Goal: Task Accomplishment & Management: Manage account settings

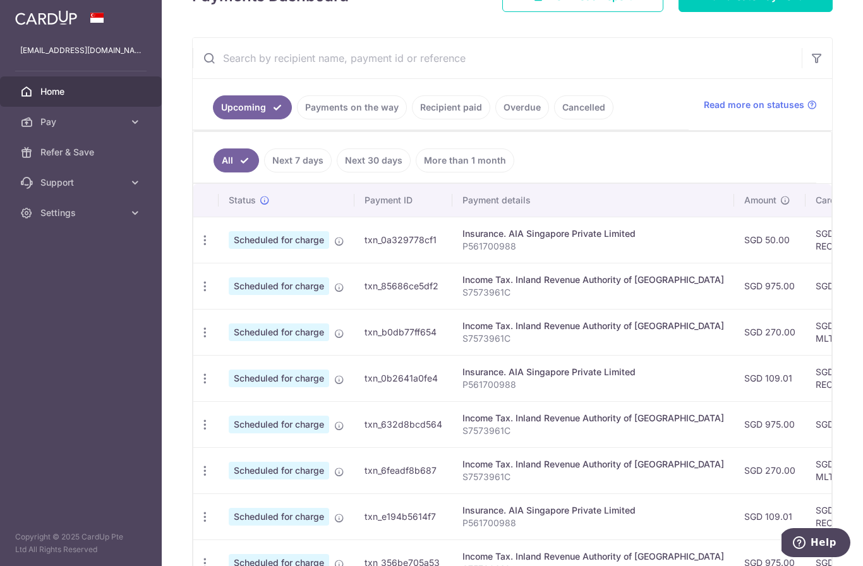
scroll to position [210, 0]
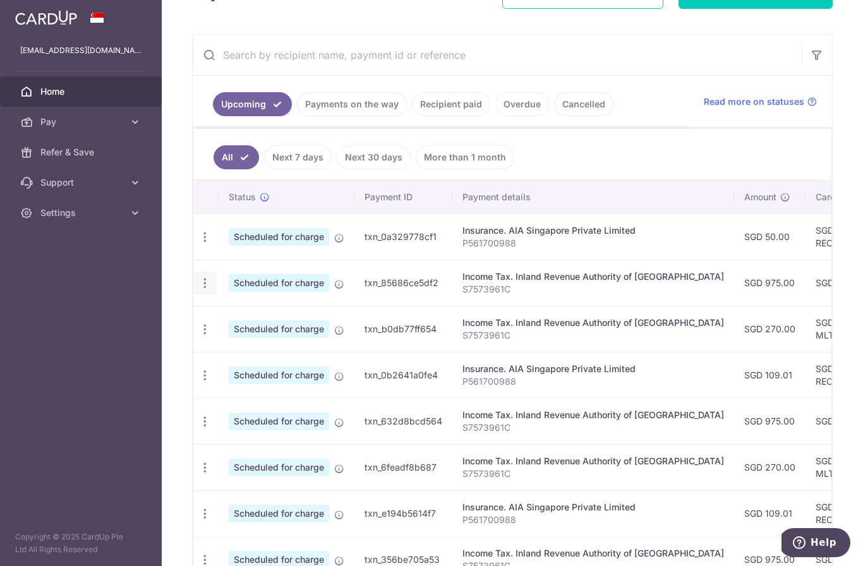
click at [198, 290] on icon "button" at bounding box center [204, 283] width 13 height 13
click at [229, 325] on span "Update payment" at bounding box center [272, 317] width 86 height 15
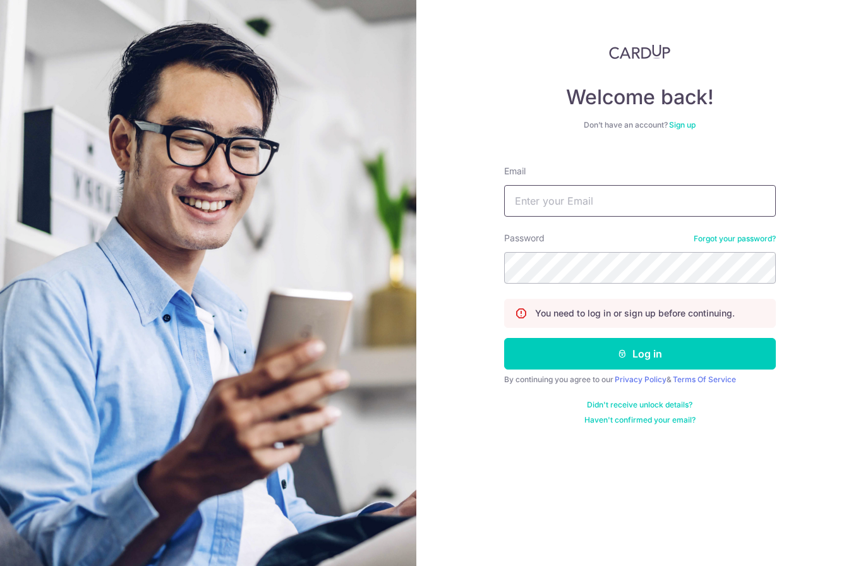
click at [704, 201] on input "Email" at bounding box center [640, 201] width 272 height 32
type input "[EMAIL_ADDRESS][DOMAIN_NAME]"
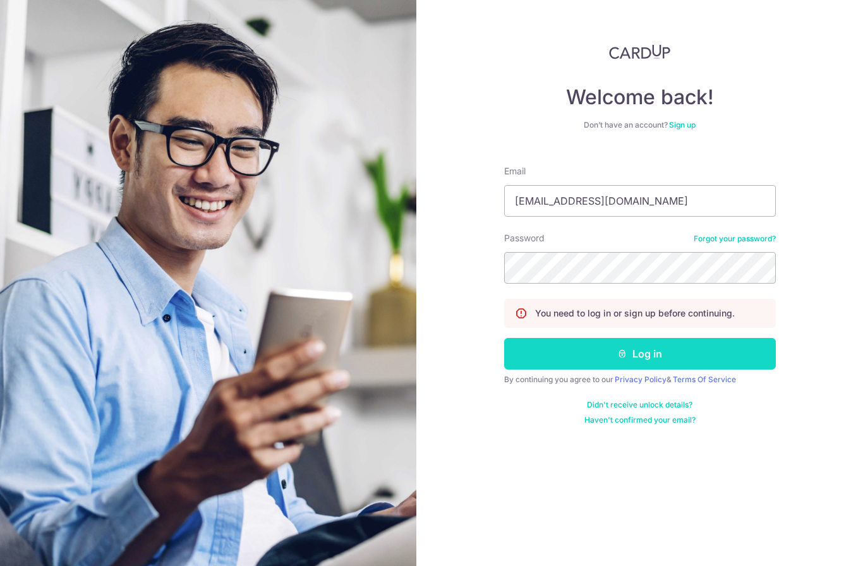
click at [743, 357] on button "Log in" at bounding box center [640, 354] width 272 height 32
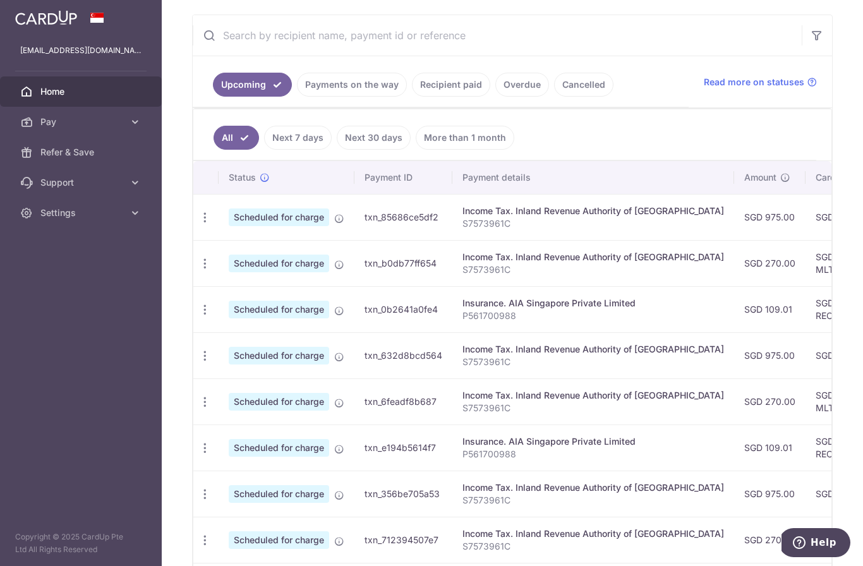
scroll to position [235, 0]
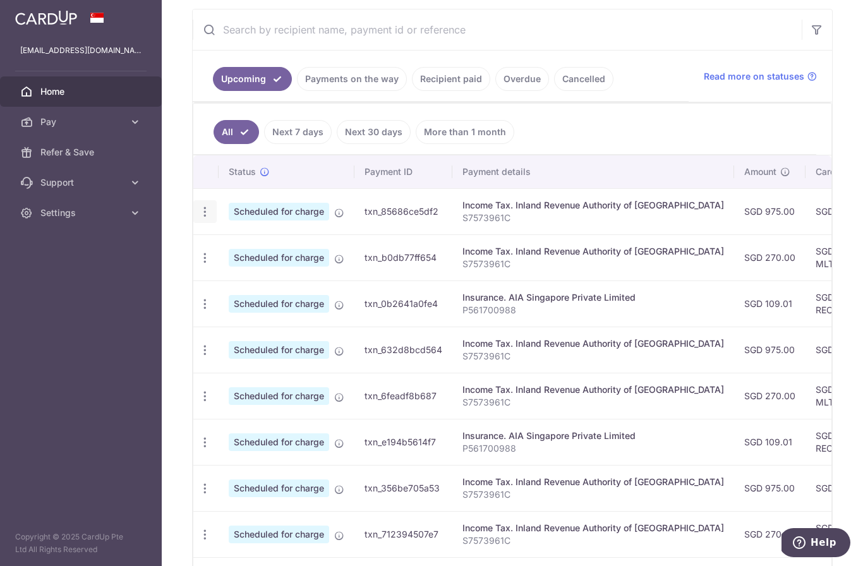
click at [198, 219] on icon "button" at bounding box center [204, 211] width 13 height 13
click at [229, 254] on span "Update payment" at bounding box center [272, 246] width 86 height 15
radio input "true"
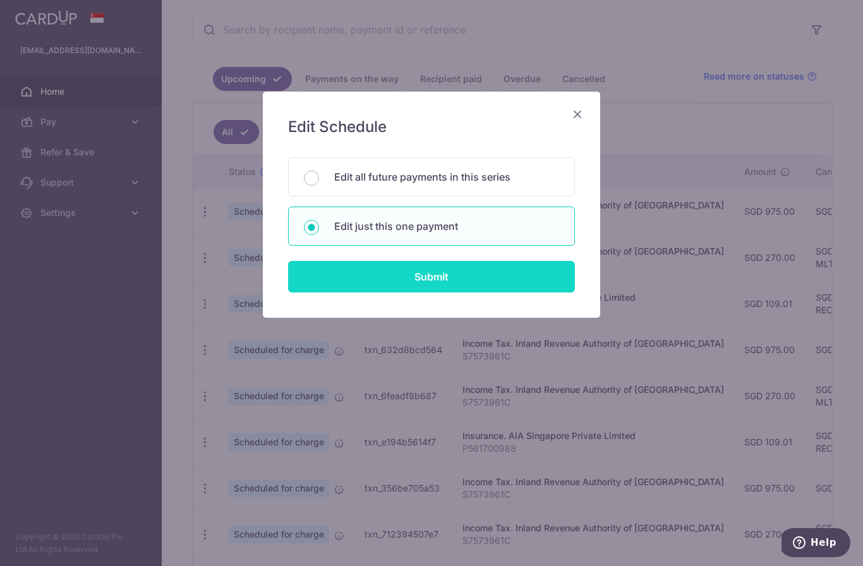
click at [489, 280] on input "Submit" at bounding box center [431, 277] width 287 height 32
radio input "true"
type input "975.00"
type input "[DATE]"
type input "S7573961C"
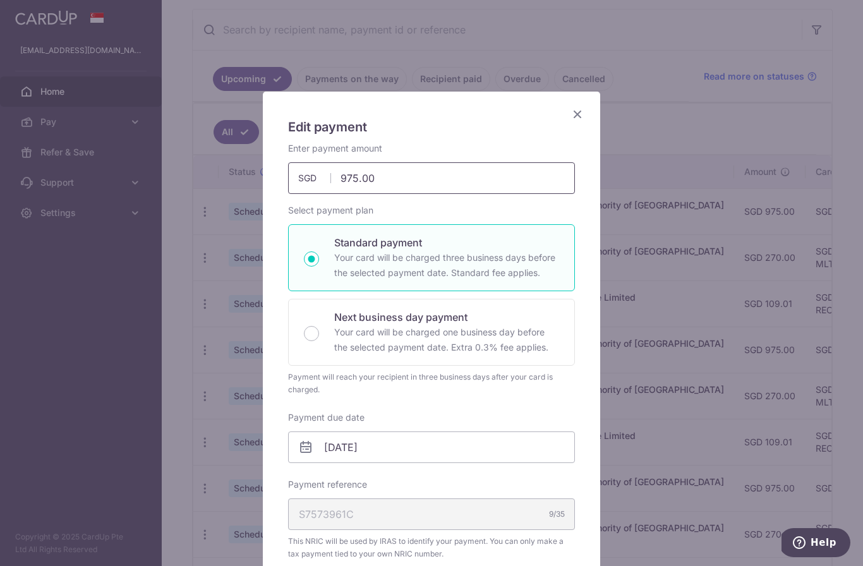
click at [450, 173] on input "975.00" at bounding box center [431, 178] width 287 height 32
type input "9"
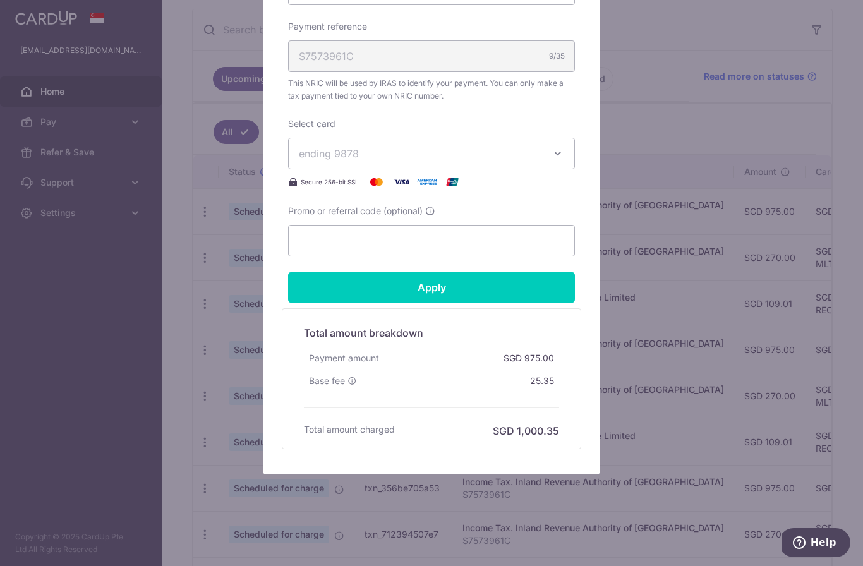
scroll to position [458, 0]
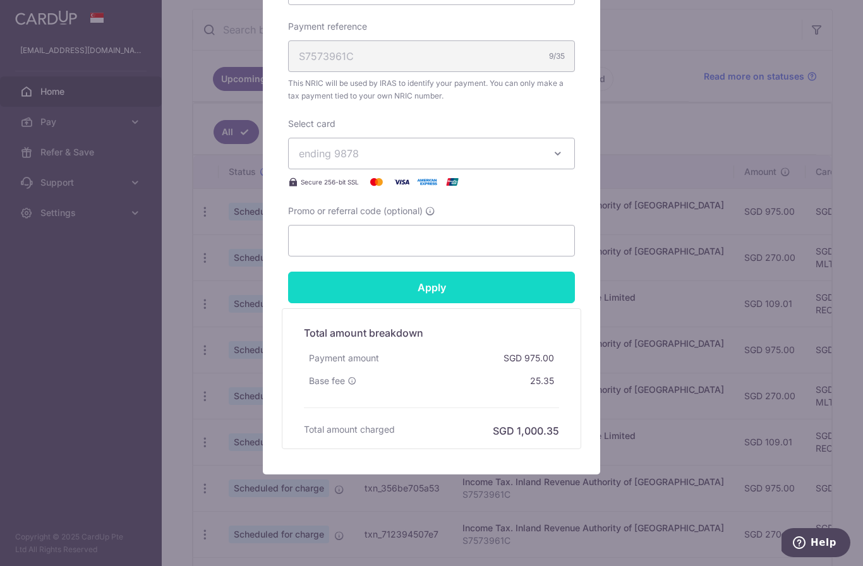
click at [490, 289] on form "By clicking apply, you will make changes to all payments to Inland Revenue Auth…" at bounding box center [431, 66] width 287 height 765
type input "770.00"
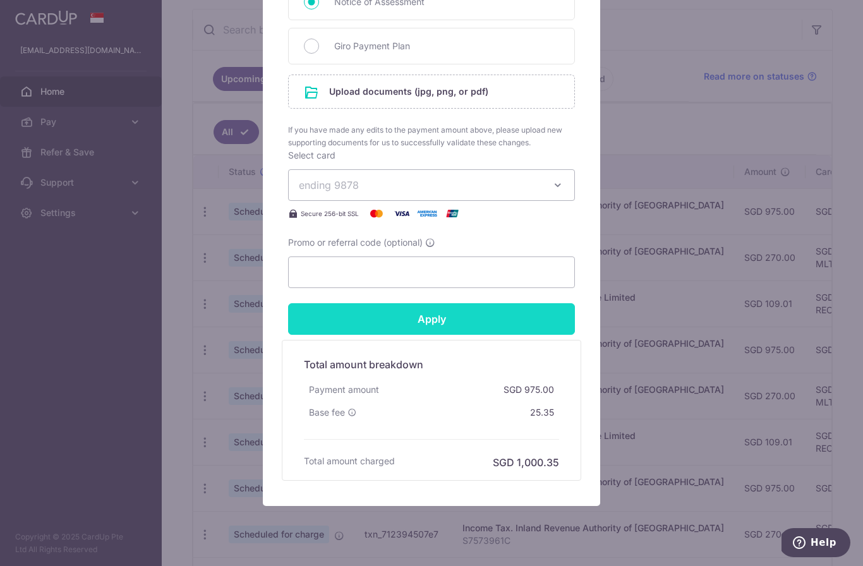
scroll to position [640, 0]
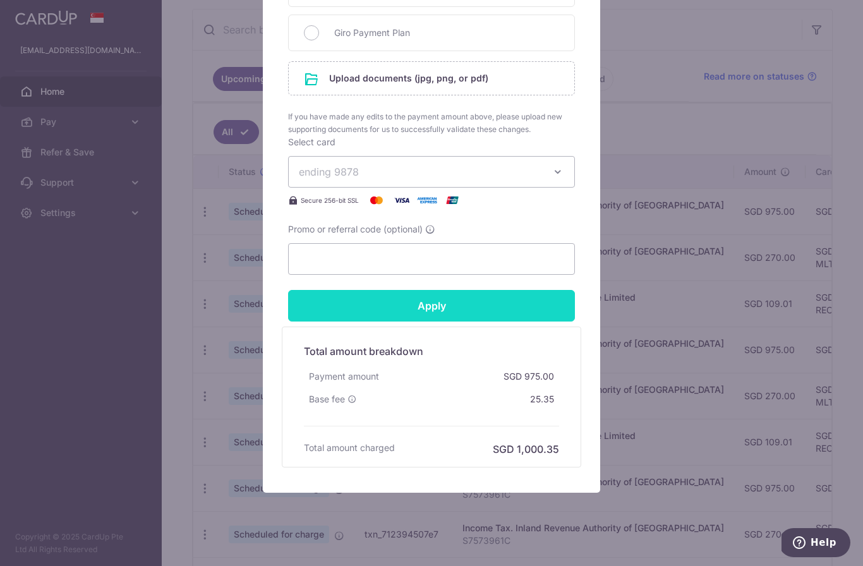
click at [524, 306] on input "Apply" at bounding box center [431, 306] width 287 height 32
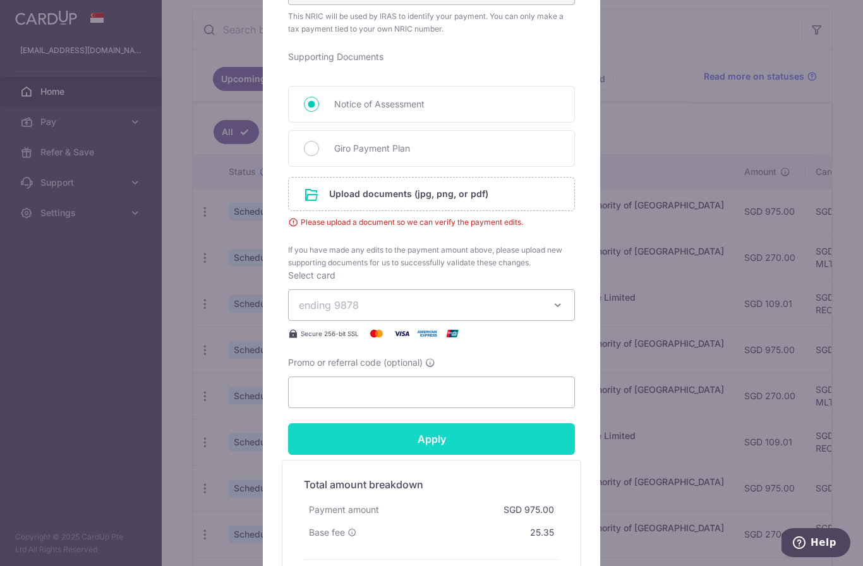
scroll to position [534, 0]
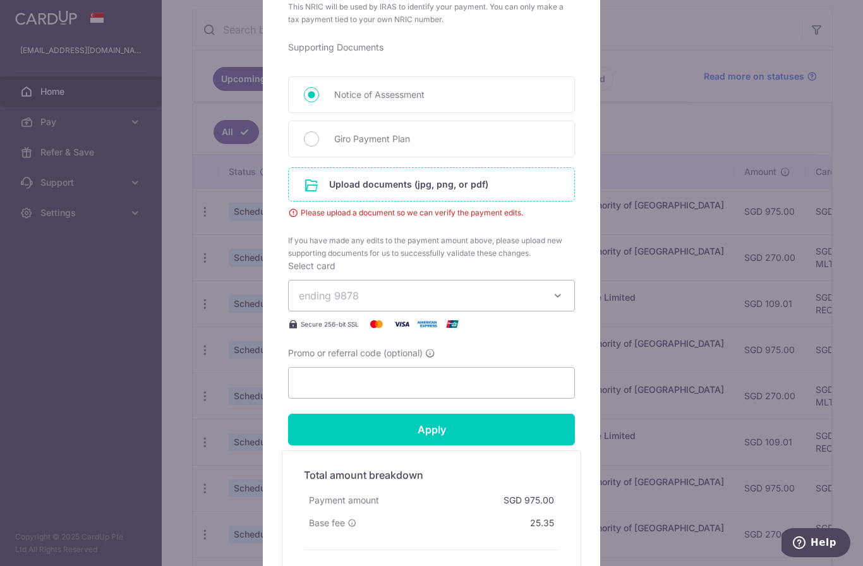
click at [484, 187] on input "file" at bounding box center [431, 184] width 285 height 33
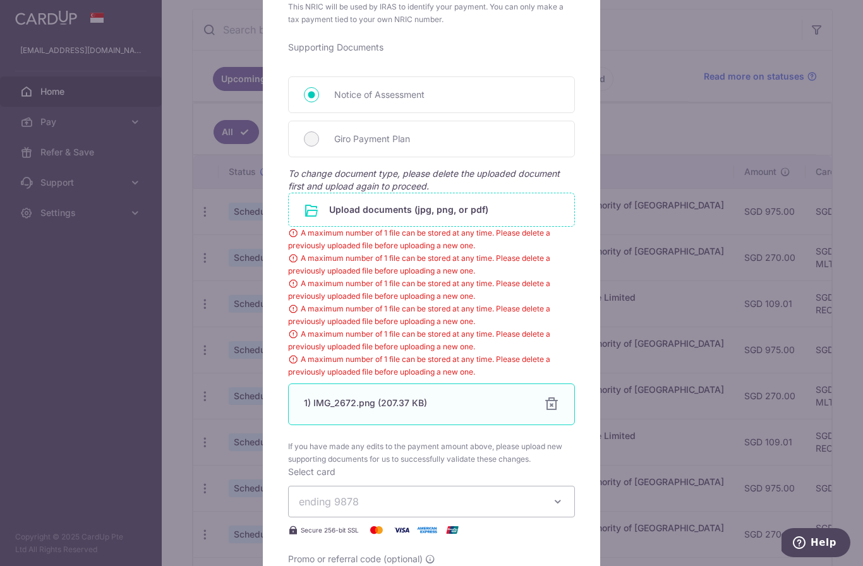
click at [543, 411] on div "1) IMG_2672.png (207.37 KB) 100% Done Download" at bounding box center [431, 404] width 287 height 42
click at [555, 405] on div at bounding box center [551, 404] width 15 height 15
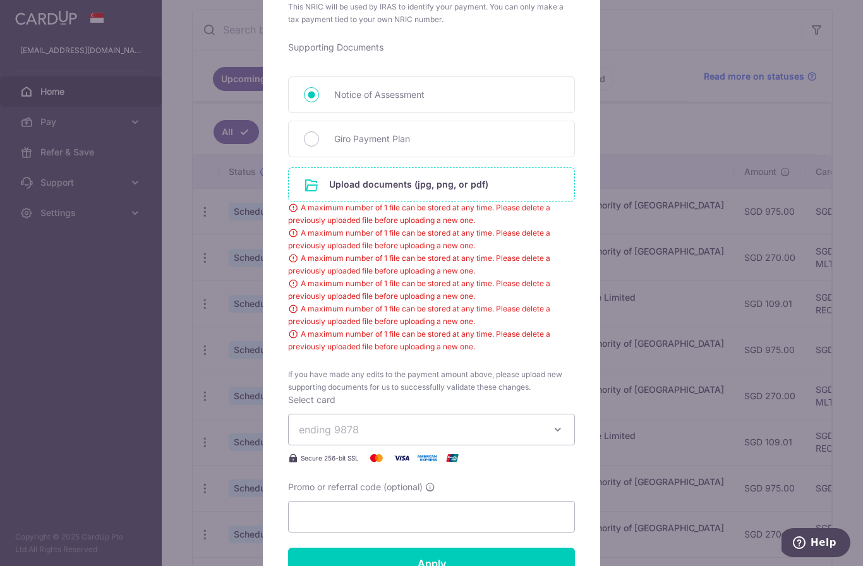
click at [366, 175] on input "file" at bounding box center [431, 184] width 285 height 33
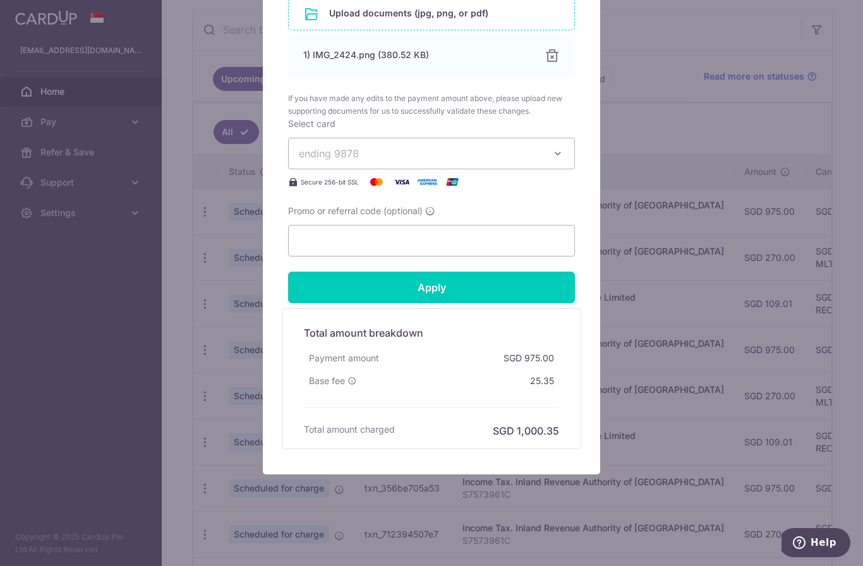
scroll to position [731, 0]
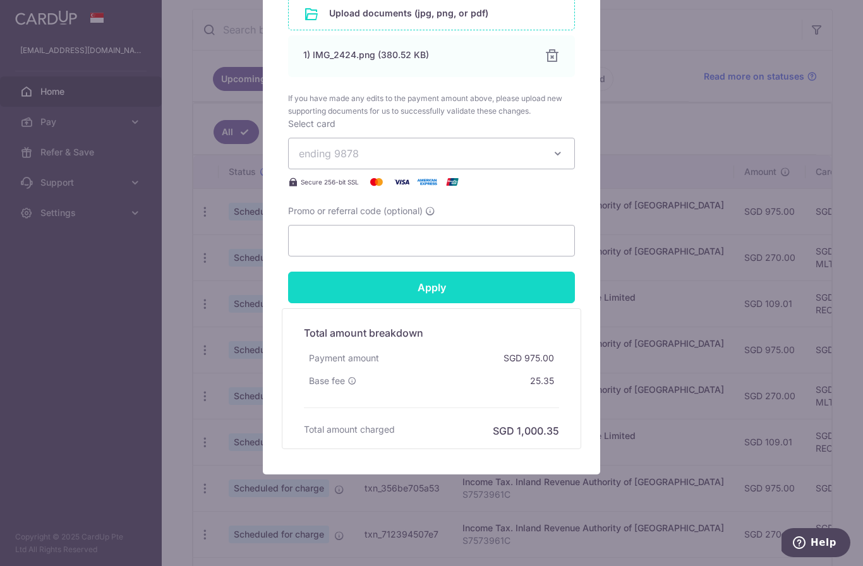
click at [510, 286] on input "Apply" at bounding box center [431, 288] width 287 height 32
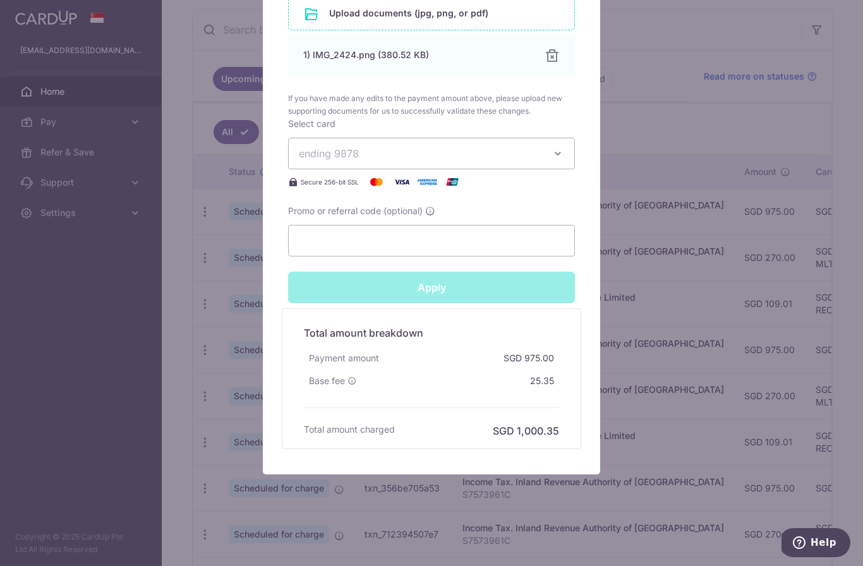
type input "Successfully Applied"
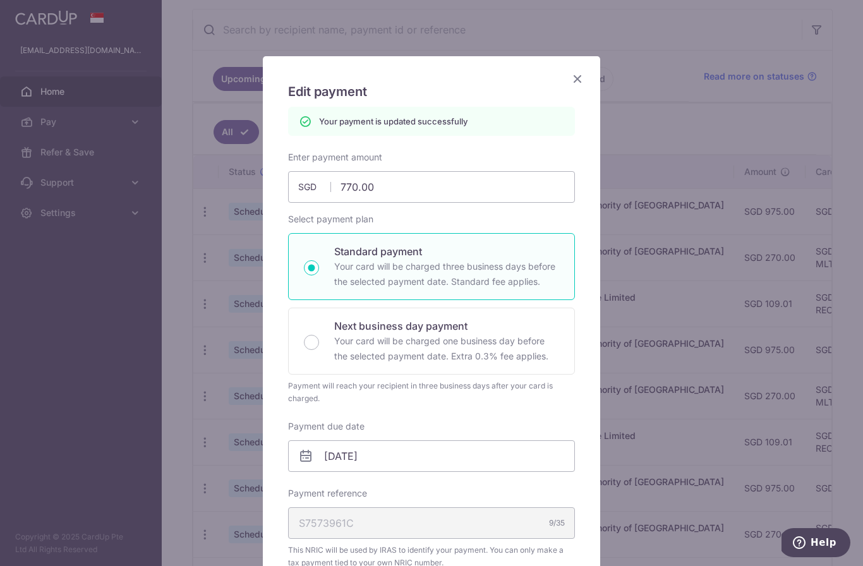
scroll to position [46, 0]
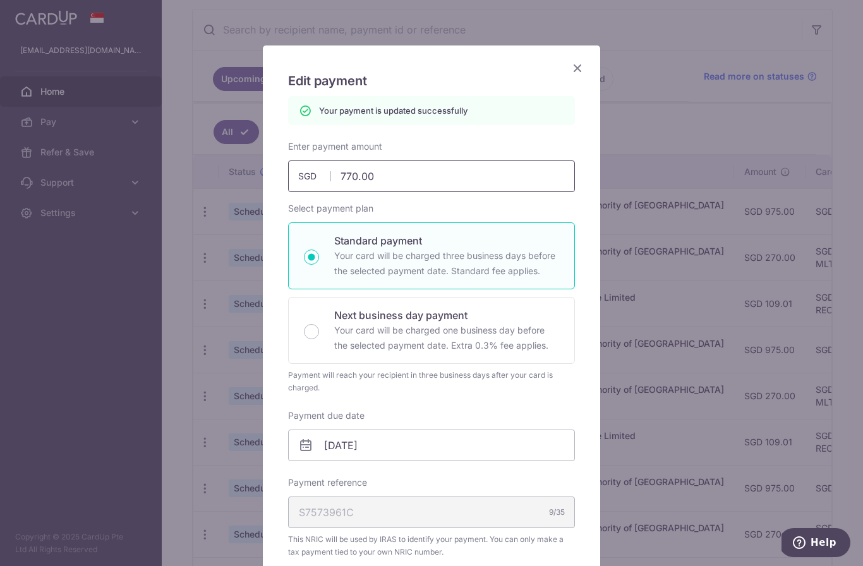
click at [445, 179] on input "770.00" at bounding box center [431, 176] width 287 height 32
type input "775.00"
type input "Apply"
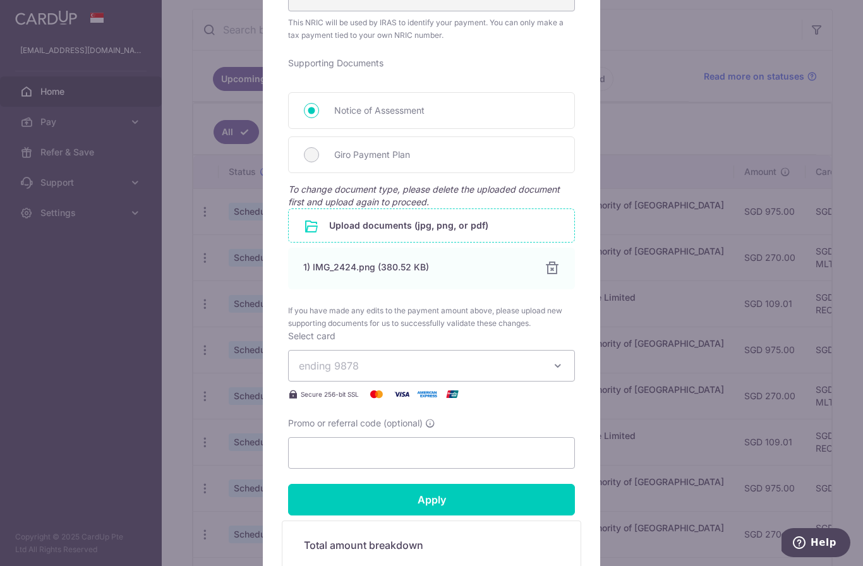
scroll to position [698, 0]
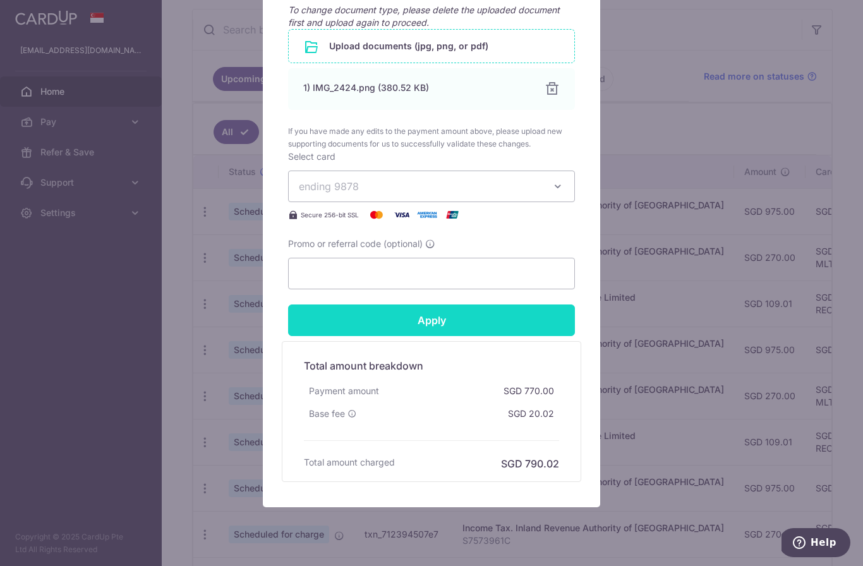
click at [504, 328] on input "Apply" at bounding box center [431, 320] width 287 height 32
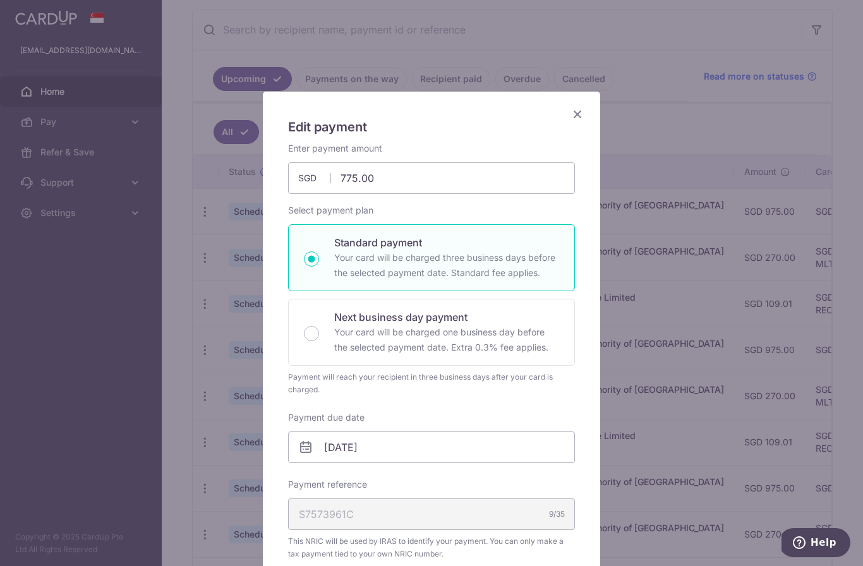
scroll to position [0, 0]
click at [369, 165] on input "775.00" at bounding box center [431, 178] width 287 height 32
type input "780.00"
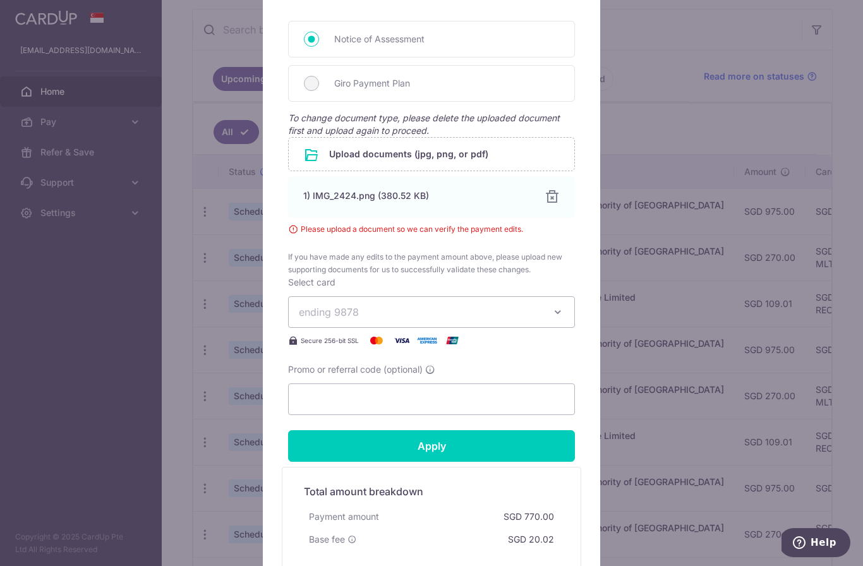
scroll to position [597, 0]
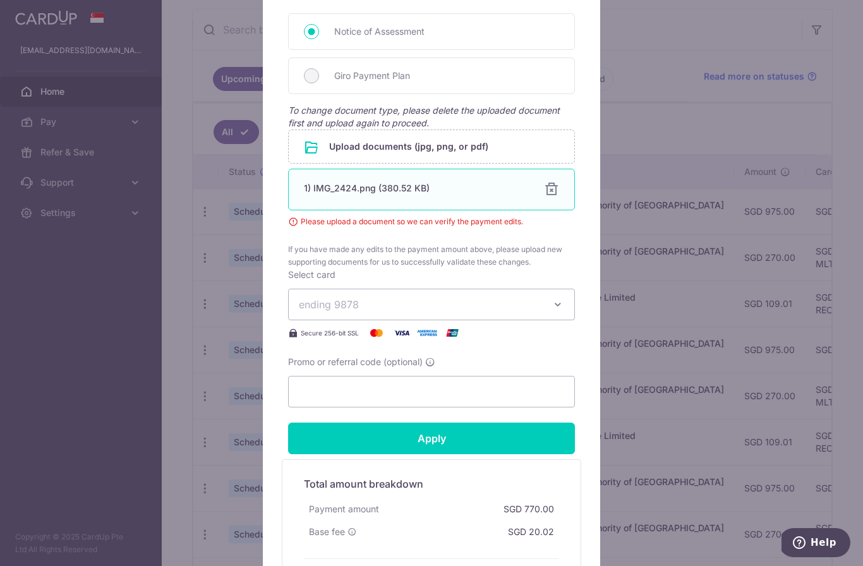
click at [556, 192] on div at bounding box center [551, 189] width 15 height 15
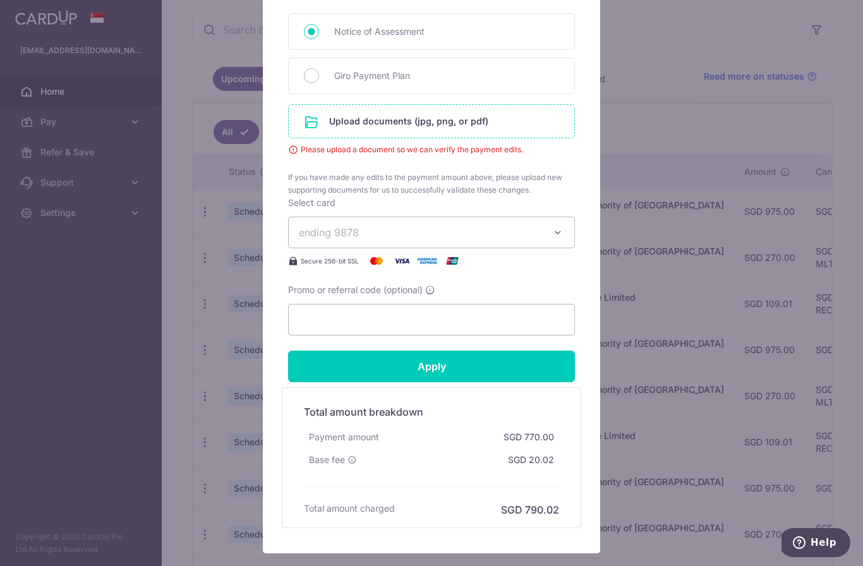
click at [492, 125] on input "file" at bounding box center [431, 121] width 285 height 33
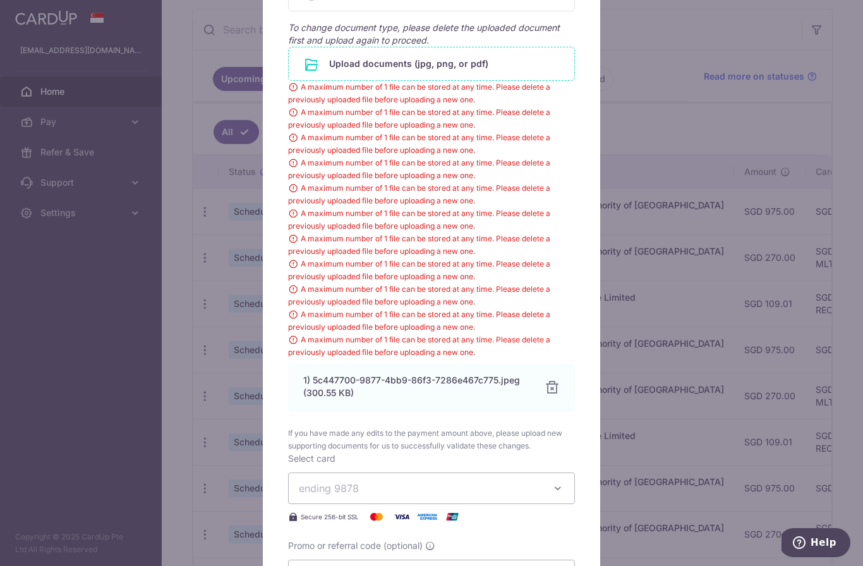
scroll to position [683, 0]
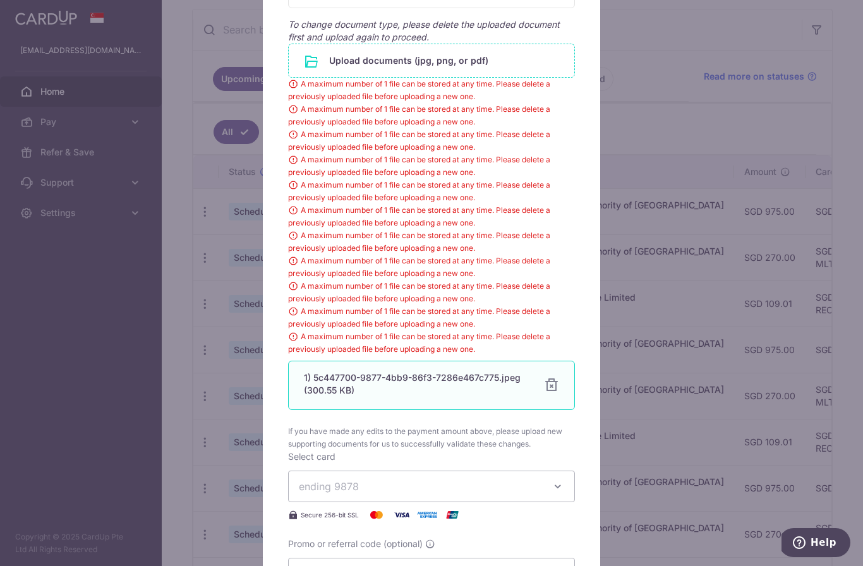
click at [556, 383] on div at bounding box center [551, 385] width 15 height 15
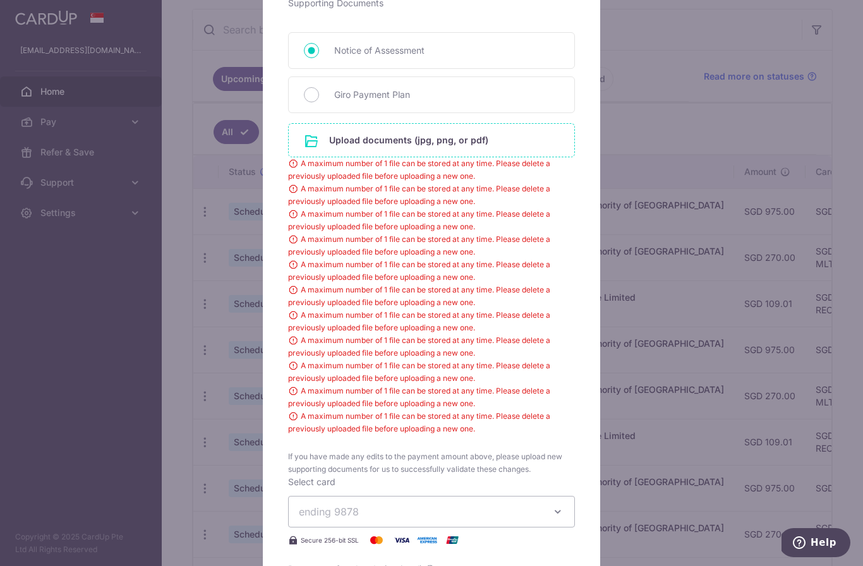
scroll to position [578, 0]
click at [479, 150] on input "file" at bounding box center [431, 140] width 285 height 33
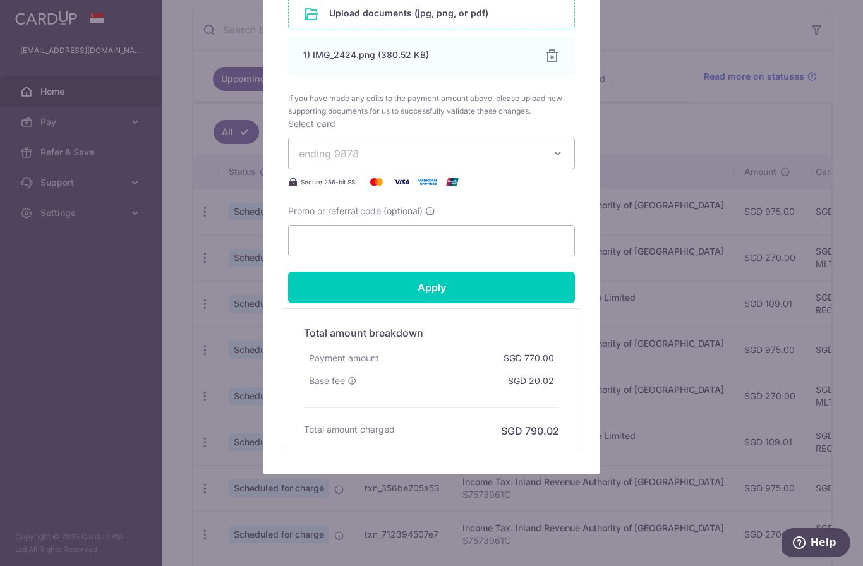
scroll to position [731, 0]
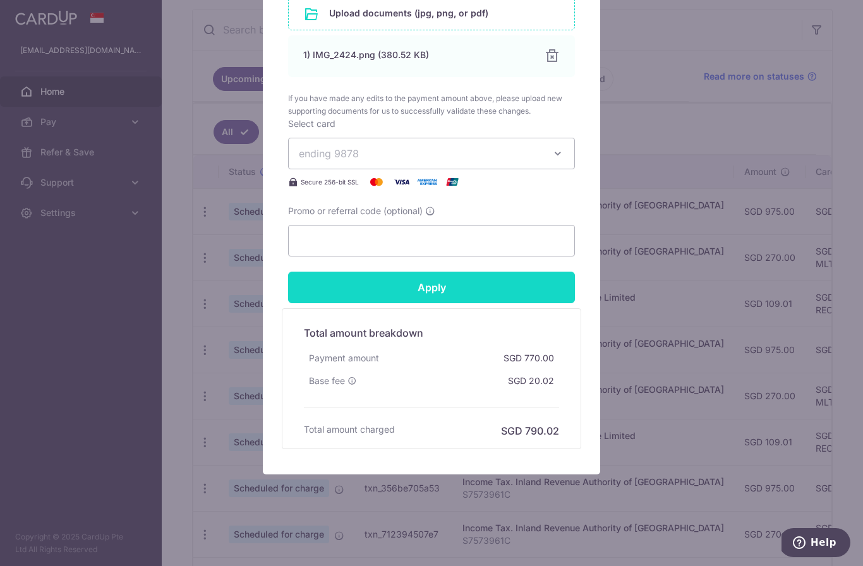
click at [524, 283] on input "Apply" at bounding box center [431, 288] width 287 height 32
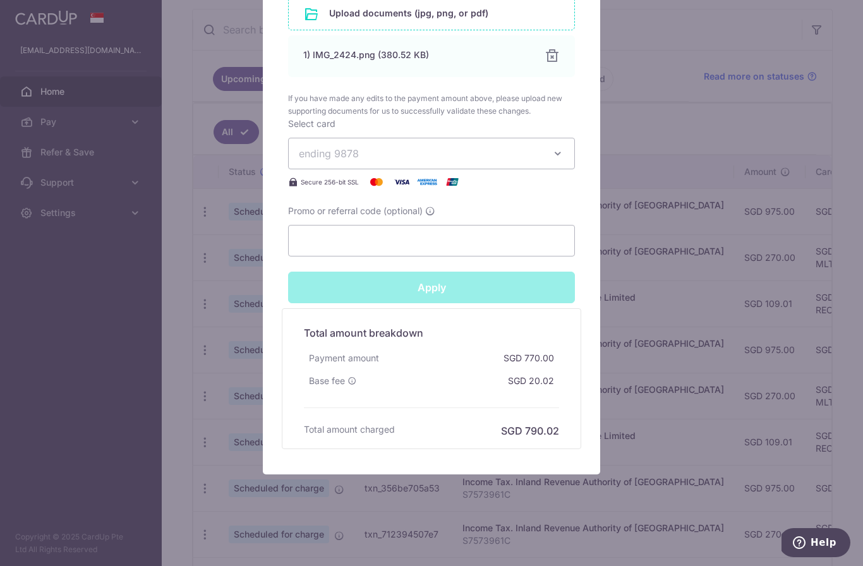
type input "Successfully Applied"
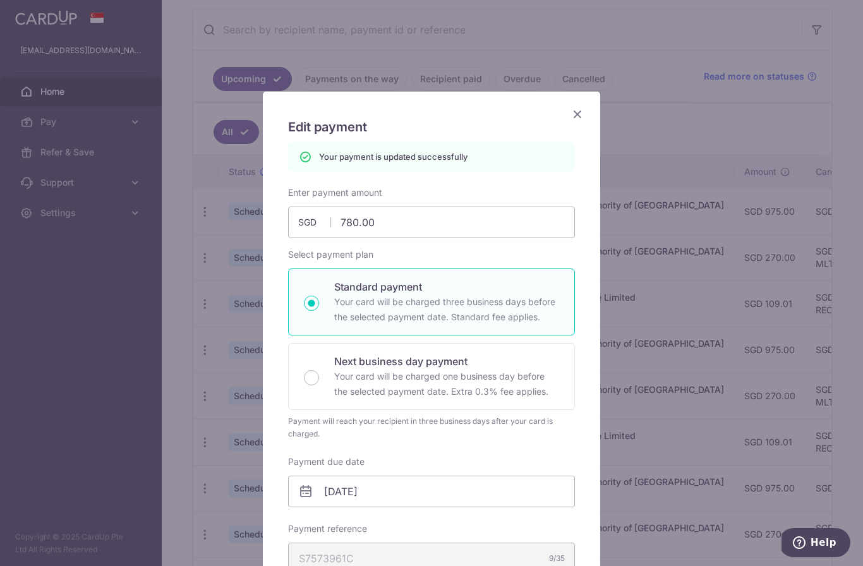
scroll to position [0, 0]
click at [584, 112] on icon "Close" at bounding box center [577, 114] width 15 height 16
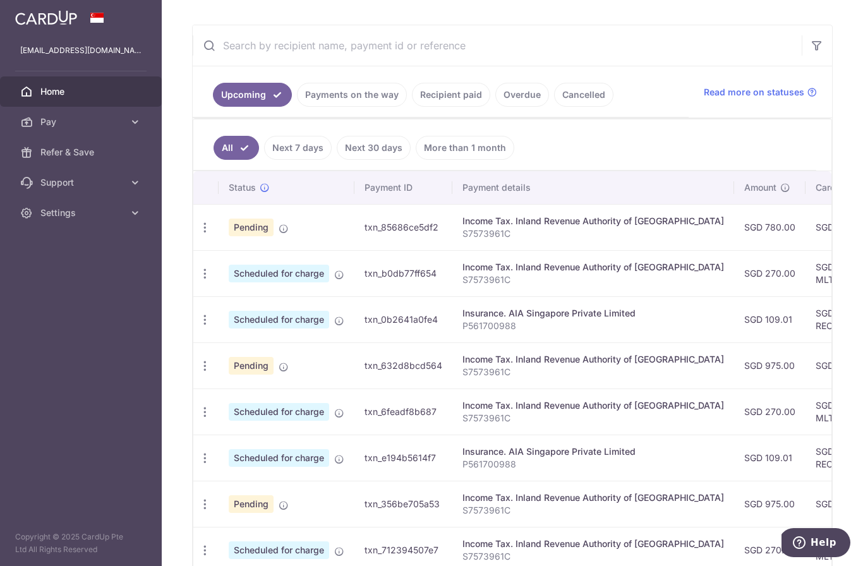
scroll to position [218, 0]
